Goal: Check status

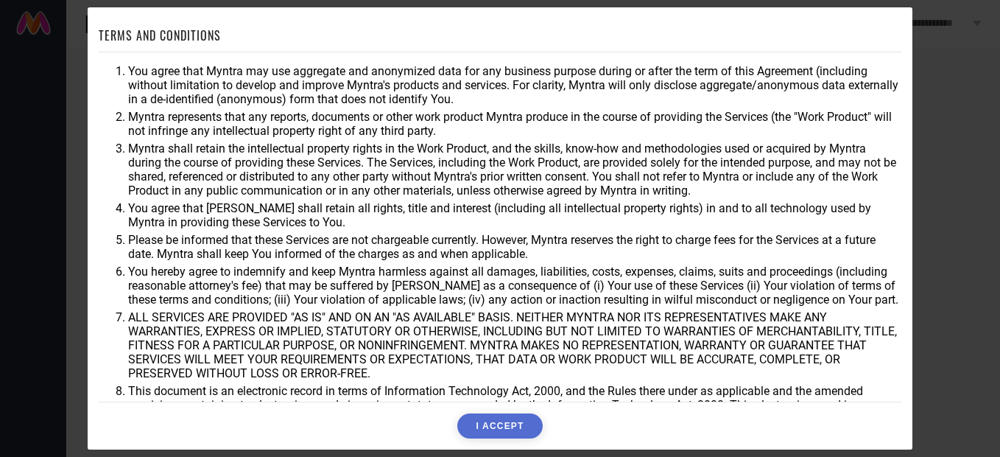
click at [516, 432] on button "I ACCEPT" at bounding box center [499, 425] width 85 height 25
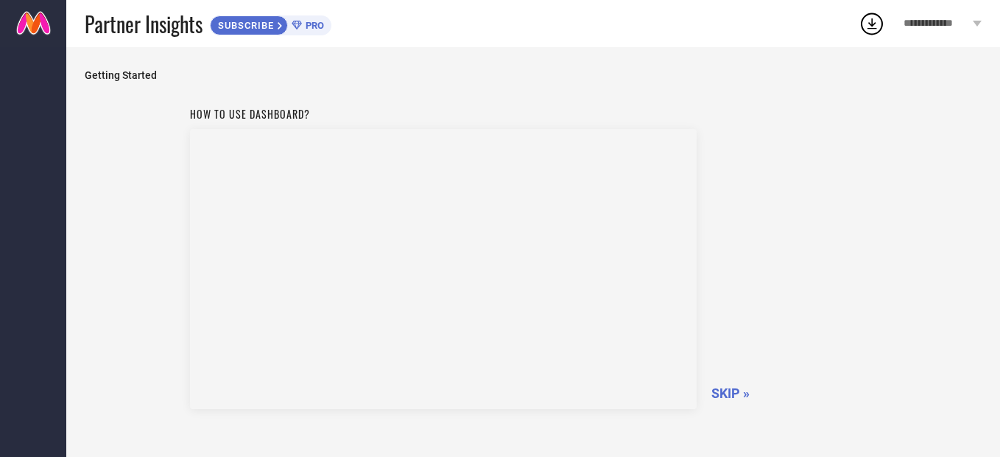
click at [732, 385] on span "SKIP »" at bounding box center [730, 392] width 38 height 15
